Goal: Task Accomplishment & Management: Manage account settings

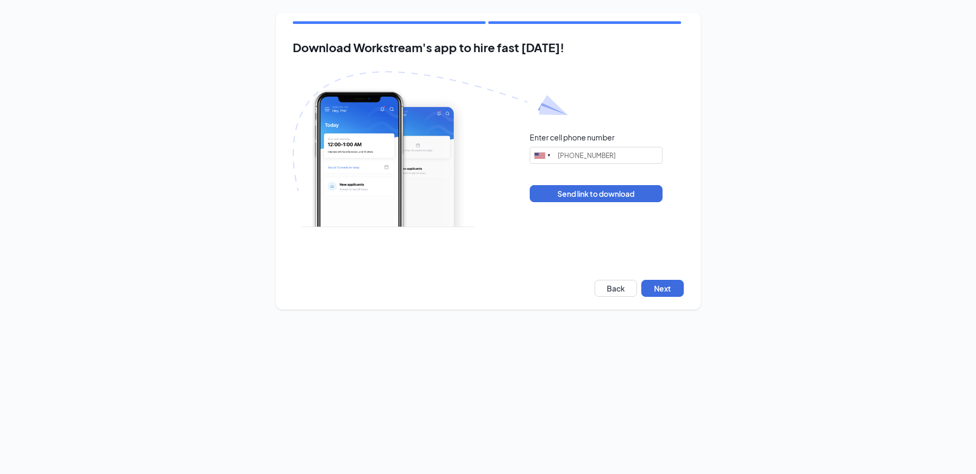
type input "[PHONE_NUMBER]"
click at [674, 285] on button "Next" at bounding box center [662, 288] width 43 height 17
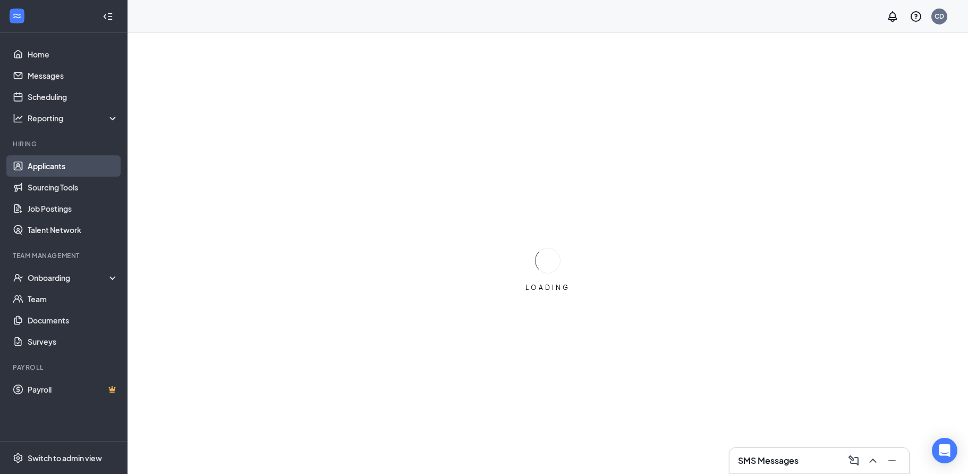
click at [53, 165] on link "Applicants" at bounding box center [73, 165] width 91 height 21
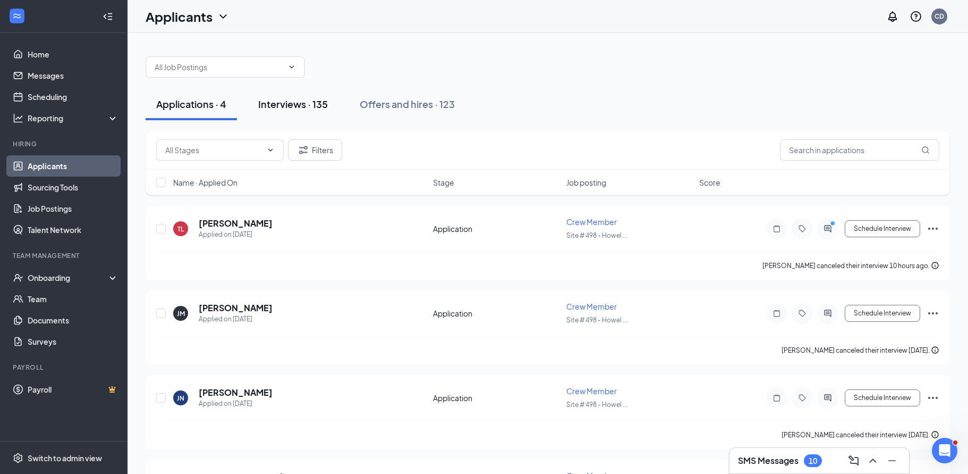
click at [298, 104] on div "Interviews · 135" at bounding box center [293, 103] width 70 height 13
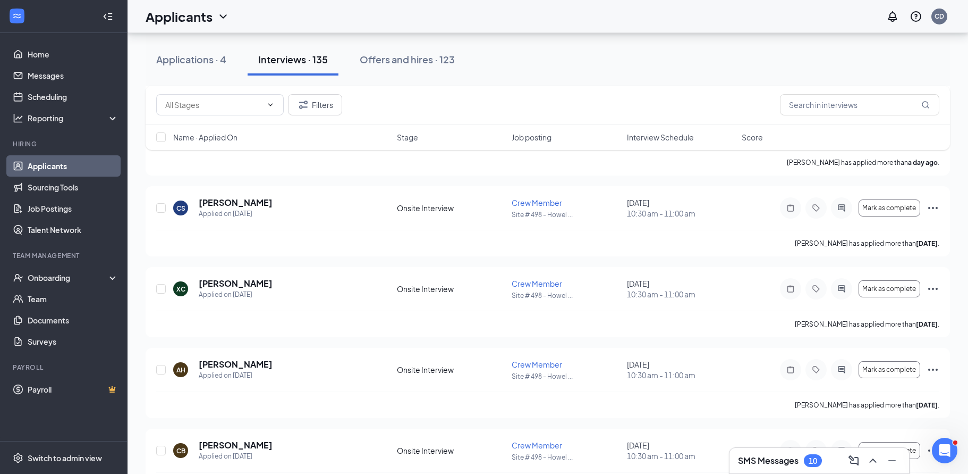
scroll to position [531, 0]
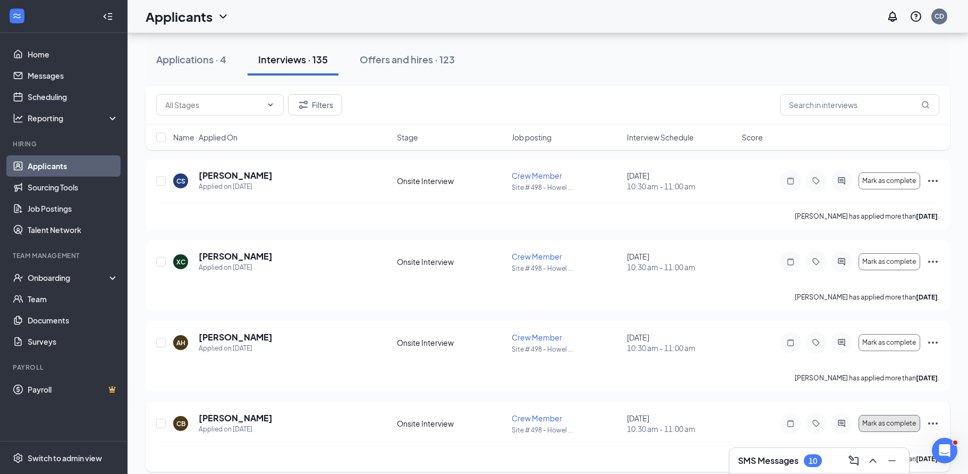
click at [900, 419] on span "Mark as complete" at bounding box center [890, 422] width 54 height 7
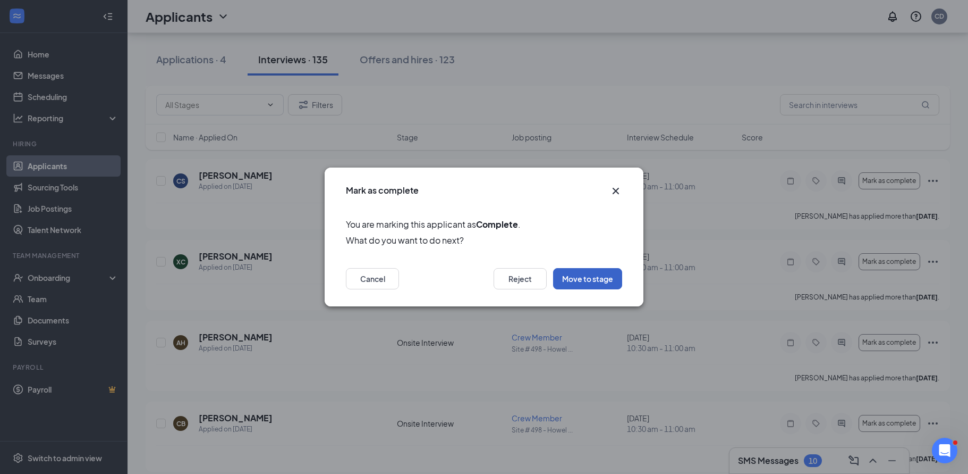
click at [585, 279] on button "Move to stage" at bounding box center [587, 278] width 69 height 21
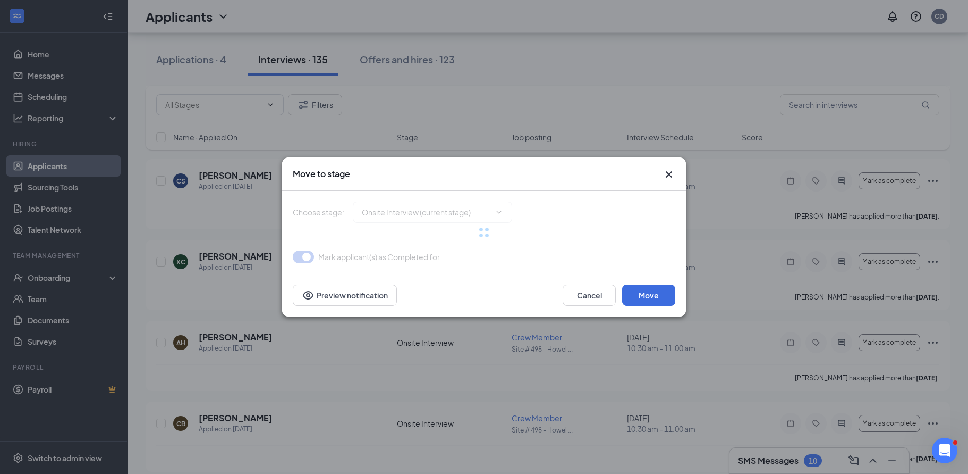
type input "Hiring Complete (final stage)"
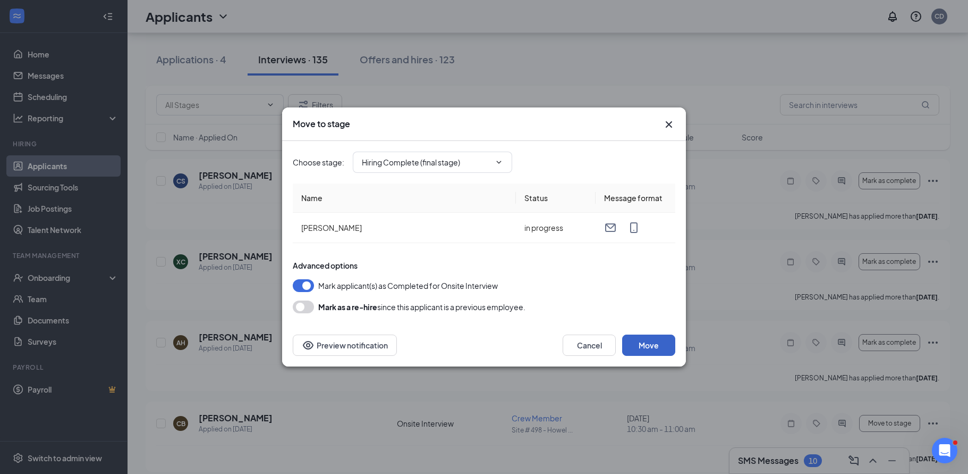
click at [645, 343] on button "Move" at bounding box center [648, 344] width 53 height 21
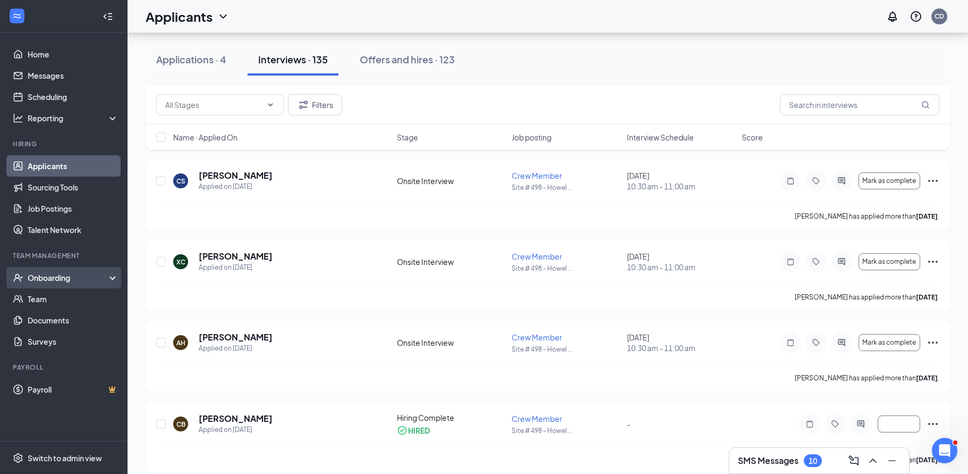
click at [109, 277] on div "Onboarding" at bounding box center [64, 277] width 128 height 21
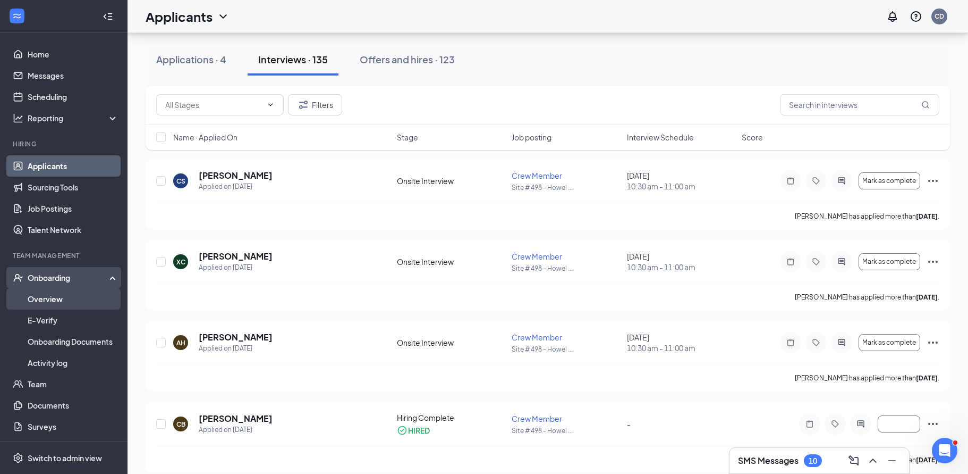
click at [58, 299] on link "Overview" at bounding box center [73, 298] width 91 height 21
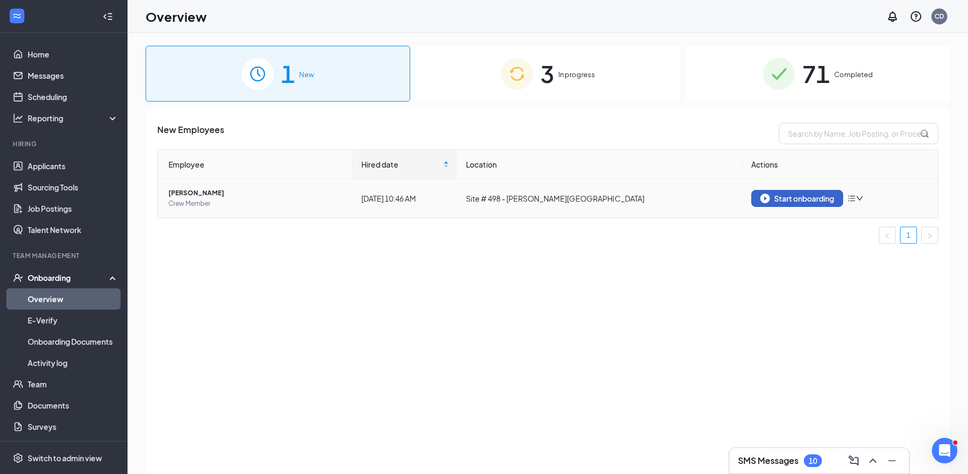
click at [805, 200] on div "Start onboarding" at bounding box center [798, 198] width 74 height 10
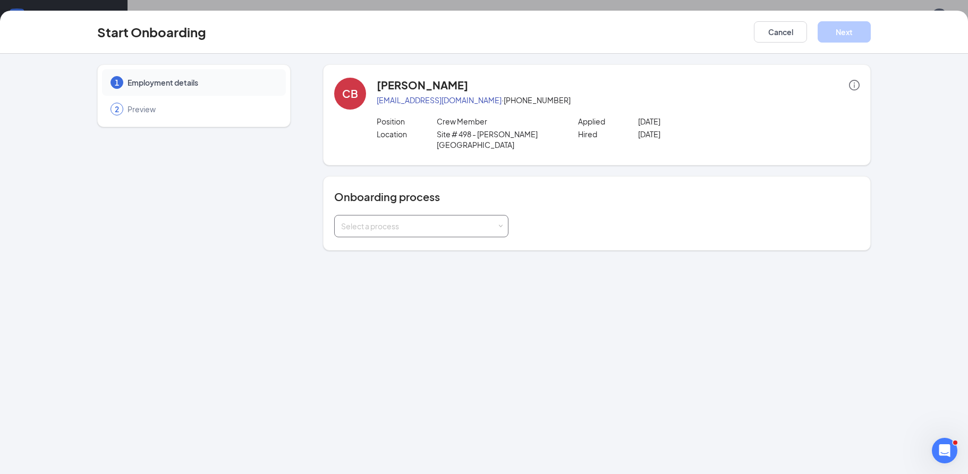
click at [420, 221] on div "Select a process" at bounding box center [419, 226] width 156 height 11
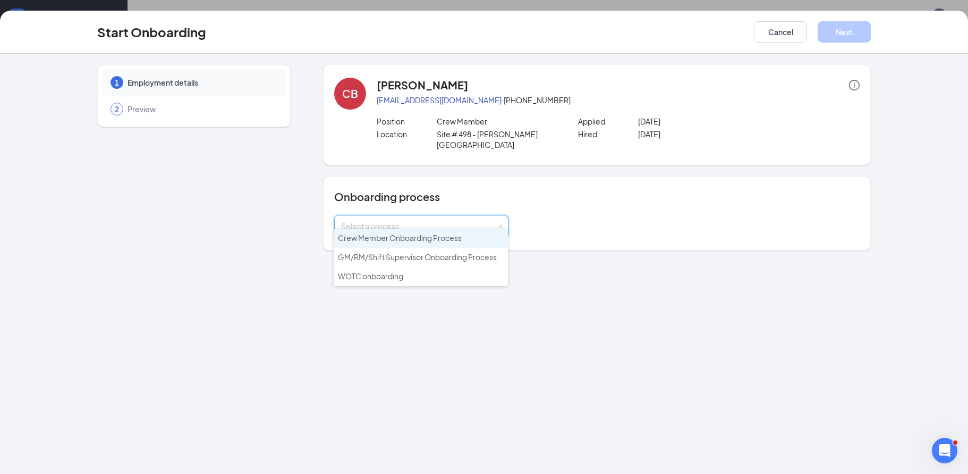
click at [400, 237] on span "Crew Member Onboarding Process" at bounding box center [400, 238] width 124 height 10
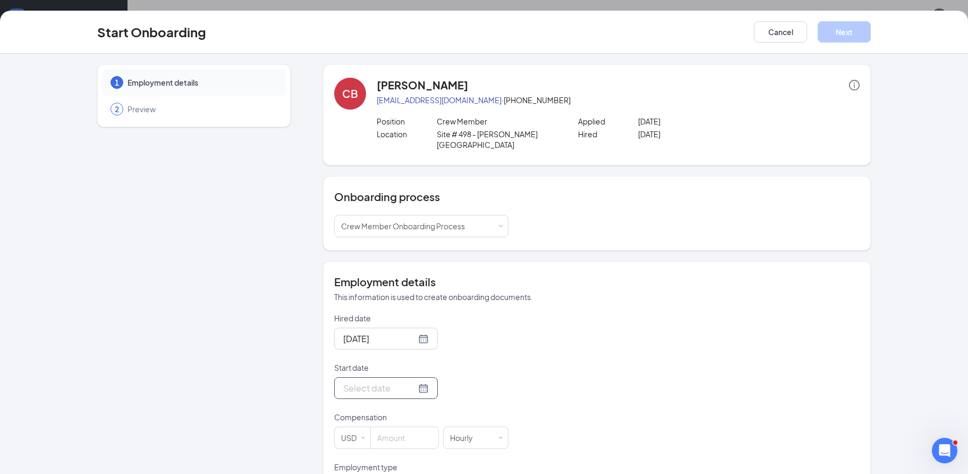
click at [367, 381] on input "Start date" at bounding box center [379, 387] width 73 height 13
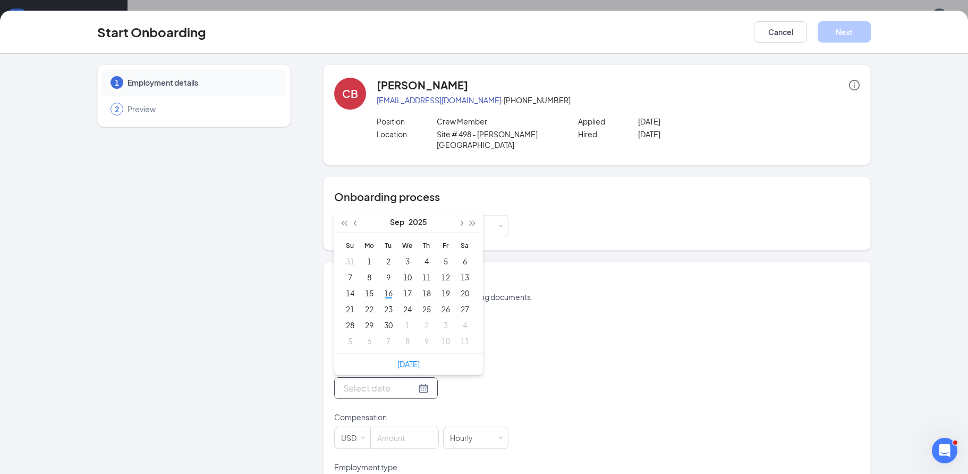
type input "[DATE]"
click at [424, 286] on div "18" at bounding box center [426, 292] width 13 height 13
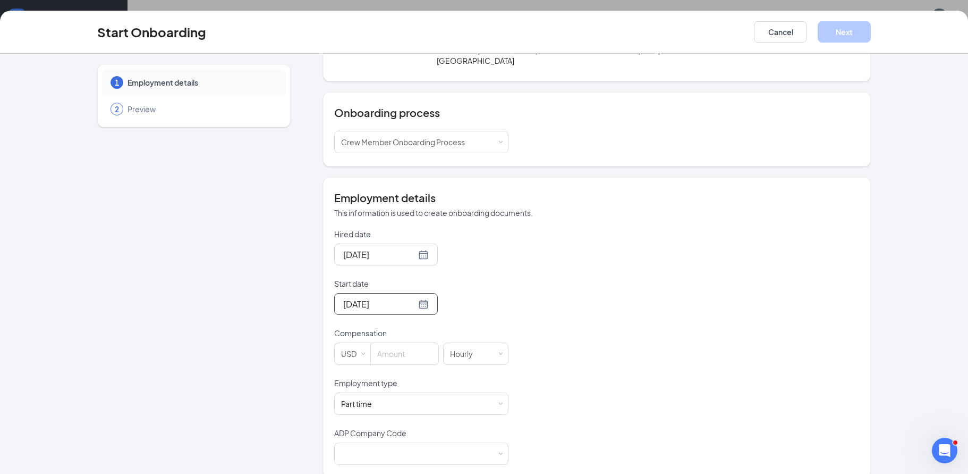
scroll to position [88, 0]
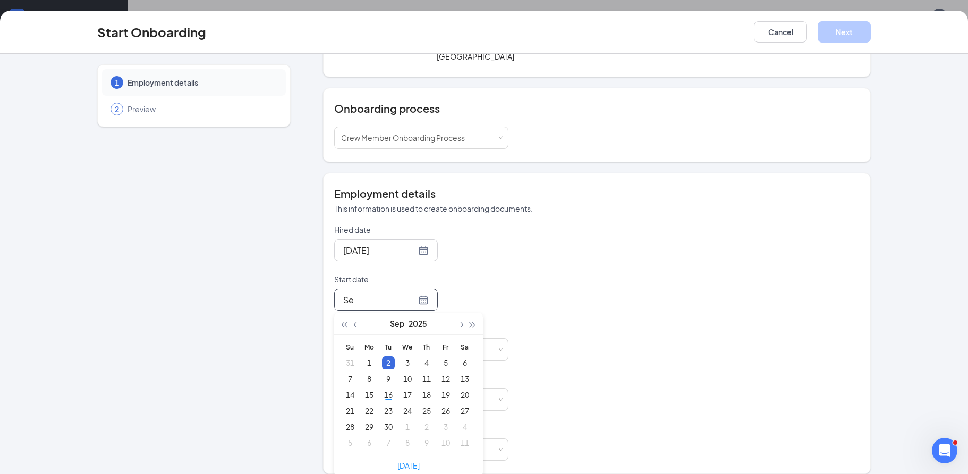
type input "S"
click at [406, 388] on div "17" at bounding box center [407, 394] width 13 height 13
type input "[DATE]"
click at [401, 341] on input at bounding box center [404, 349] width 67 height 21
type input "13"
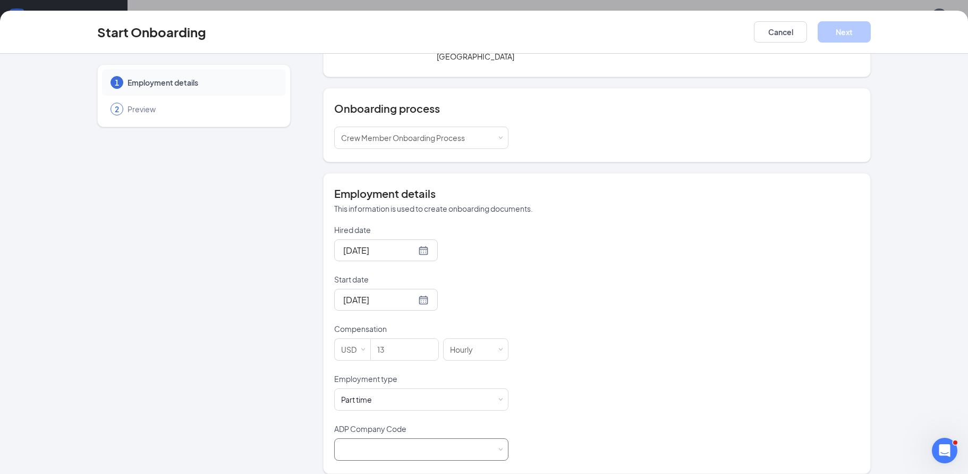
click at [386, 441] on div at bounding box center [421, 448] width 161 height 21
click at [387, 458] on li "B6X - Wenmarr Management Company LLC" at bounding box center [417, 461] width 174 height 18
click at [841, 33] on button "Next" at bounding box center [844, 31] width 53 height 21
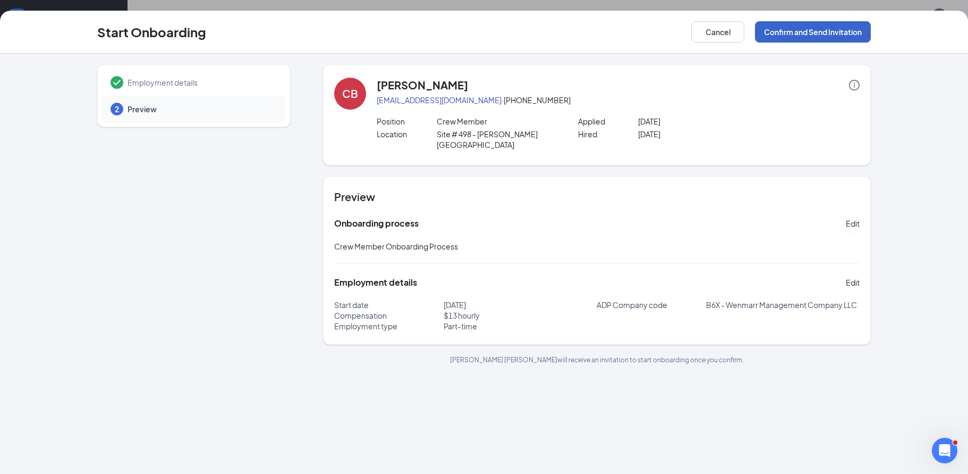
click at [818, 30] on button "Confirm and Send Invitation" at bounding box center [813, 31] width 116 height 21
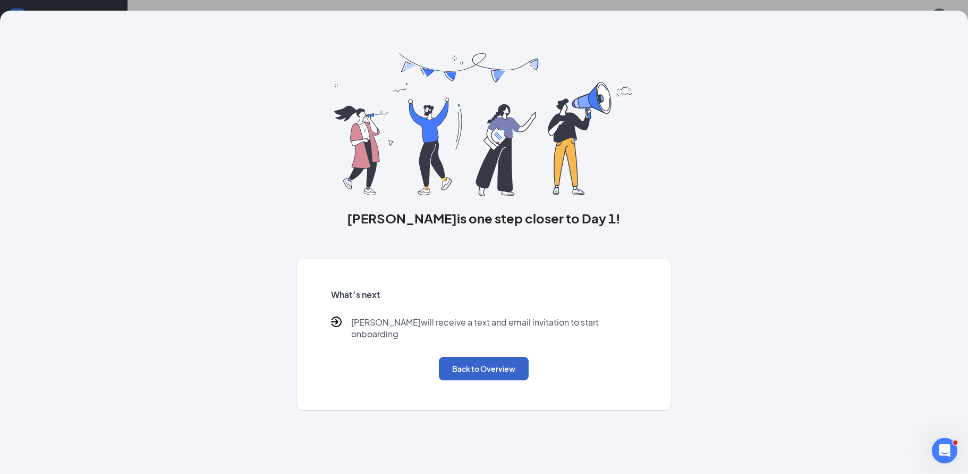
click at [498, 357] on button "Back to Overview" at bounding box center [484, 368] width 90 height 23
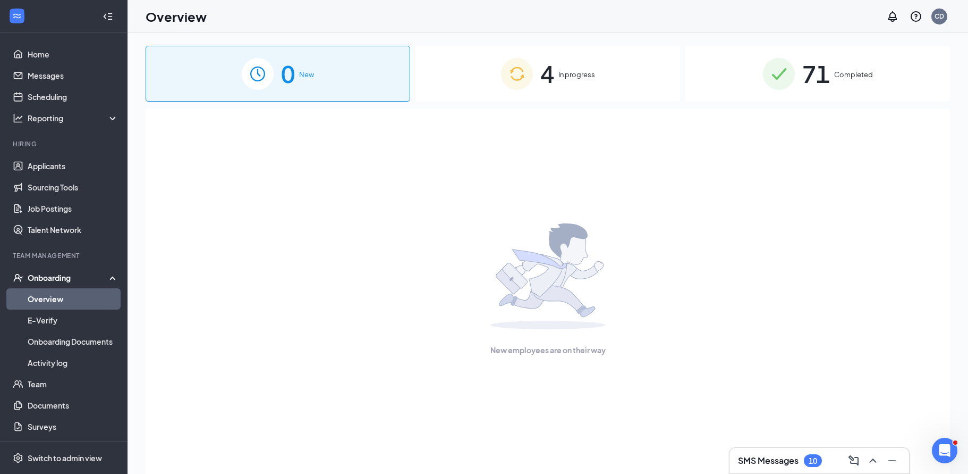
click at [560, 72] on span "In progress" at bounding box center [577, 74] width 37 height 11
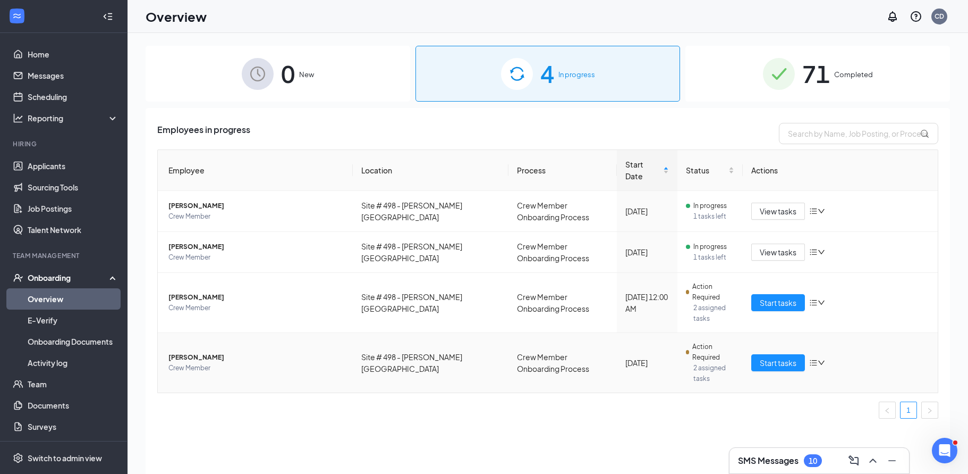
click at [814, 358] on icon "bars" at bounding box center [813, 362] width 9 height 9
click at [391, 383] on div "Employees in progress Employee Location Process Start Date Status Actions [PERS…" at bounding box center [548, 304] width 805 height 392
click at [204, 352] on span "[PERSON_NAME]" at bounding box center [256, 357] width 176 height 11
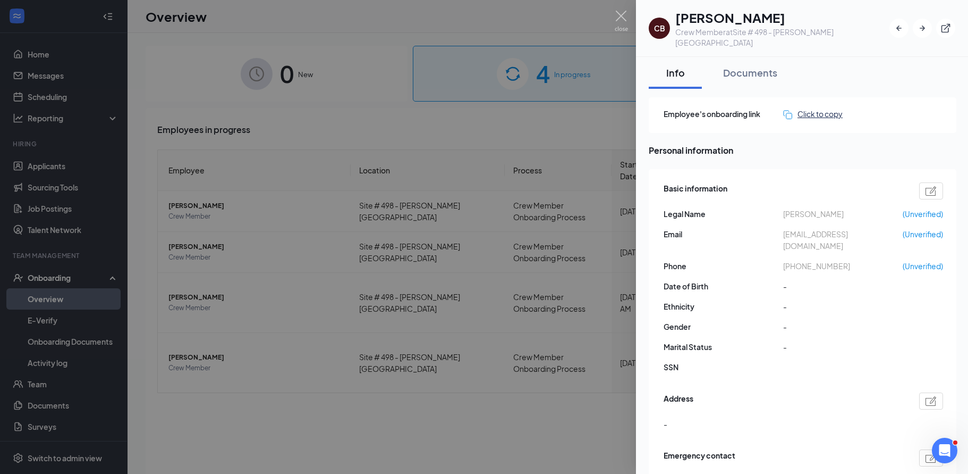
click at [835, 108] on div "Click to copy" at bounding box center [813, 114] width 60 height 12
click at [825, 108] on div "Click to copy" at bounding box center [813, 114] width 60 height 12
drag, startPoint x: 537, startPoint y: 121, endPoint x: 389, endPoint y: 232, distance: 185.3
click at [539, 120] on div at bounding box center [484, 237] width 968 height 474
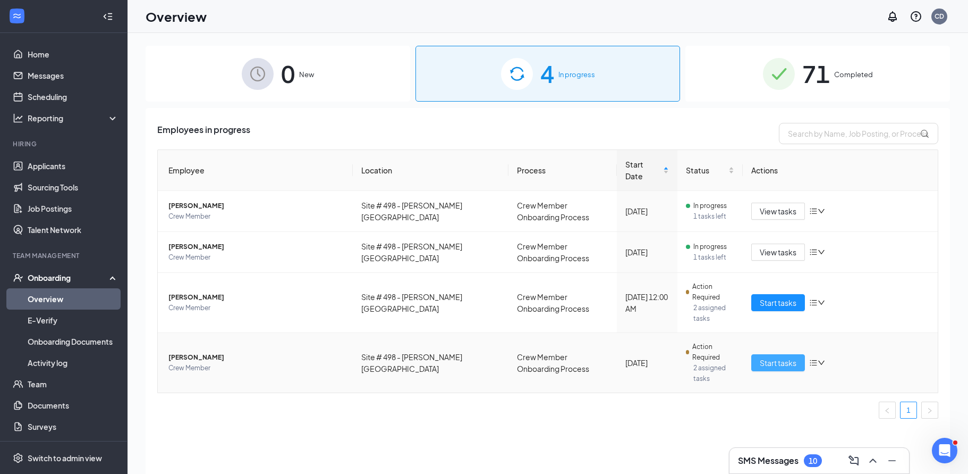
click at [782, 357] on span "Start tasks" at bounding box center [778, 363] width 37 height 12
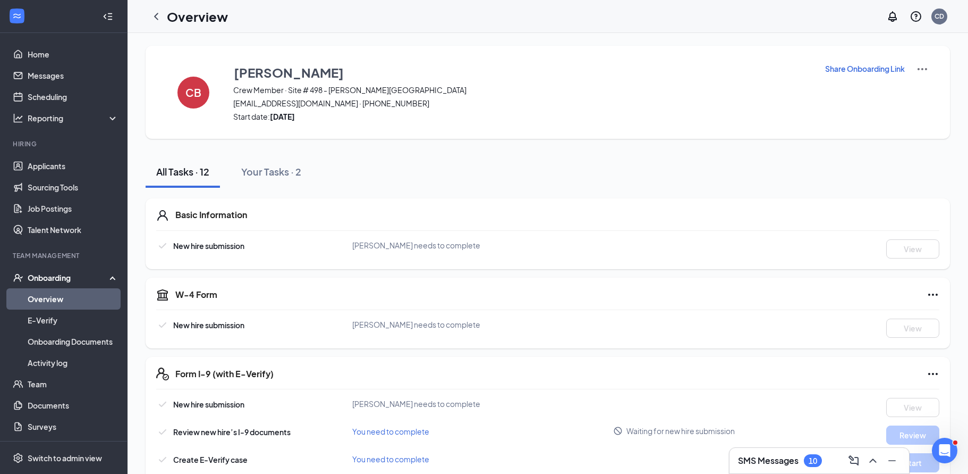
click at [882, 66] on p "Share Onboarding Link" at bounding box center [865, 68] width 80 height 11
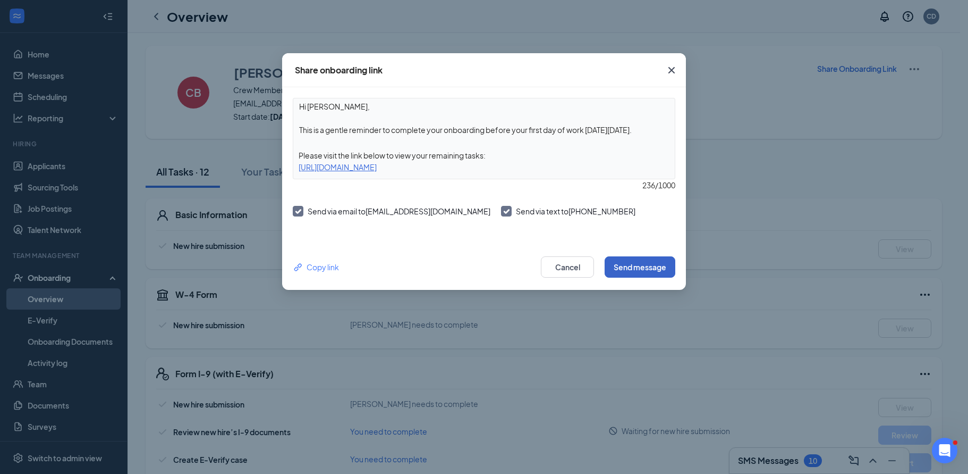
click at [631, 261] on button "Send message" at bounding box center [640, 266] width 71 height 21
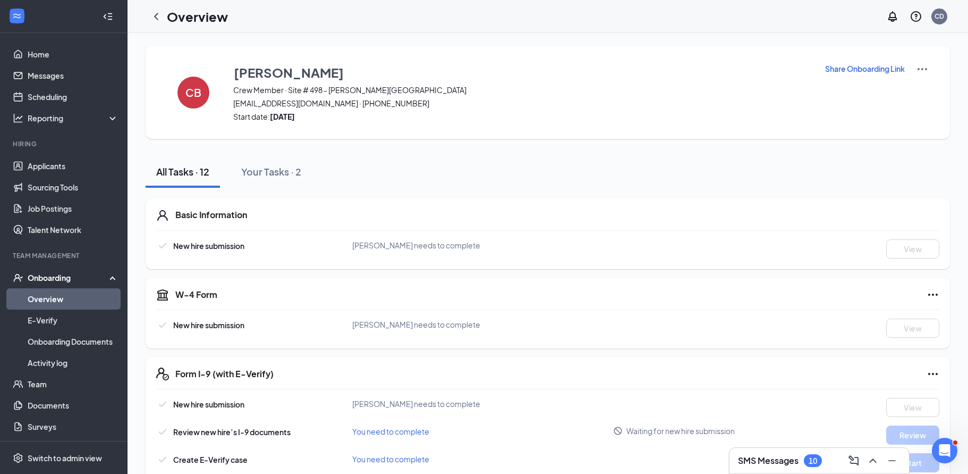
click at [865, 71] on p "Share Onboarding Link" at bounding box center [865, 68] width 80 height 11
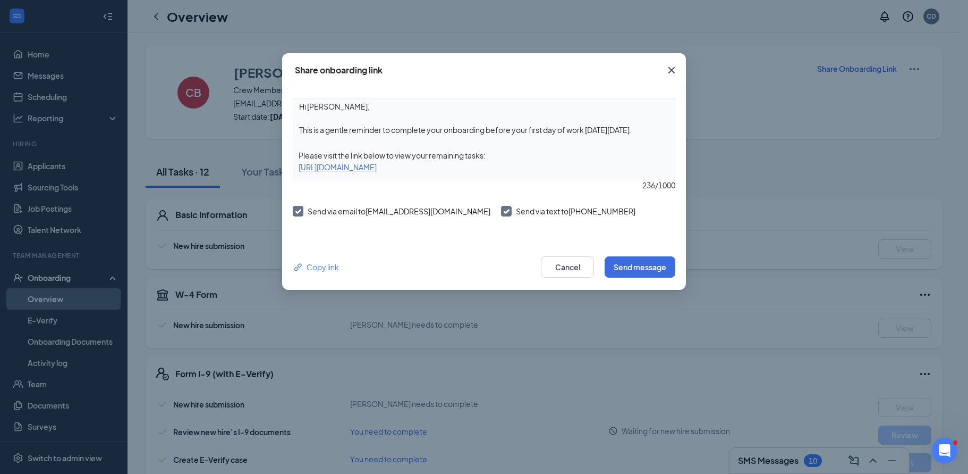
click at [682, 198] on div "Hi [PERSON_NAME], This is a gentle reminder to complete your onboarding before …" at bounding box center [484, 165] width 404 height 157
click at [673, 69] on icon "Cross" at bounding box center [672, 70] width 6 height 6
